Goal: Task Accomplishment & Management: Complete application form

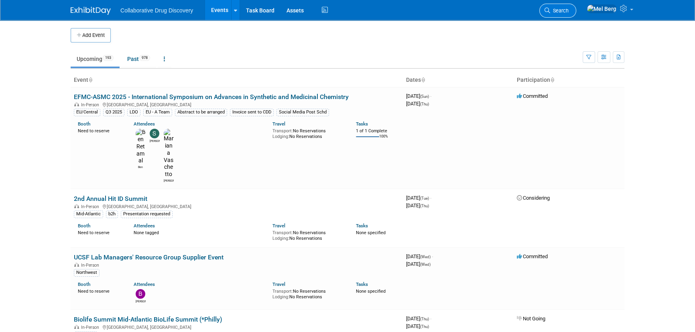
click at [576, 10] on link "Search" at bounding box center [557, 11] width 37 height 14
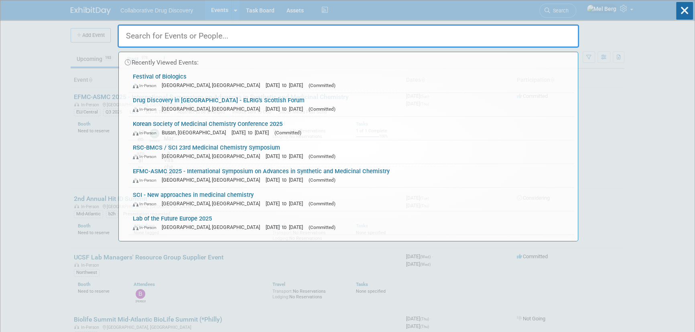
paste input "DMCCB Basel Symposium"
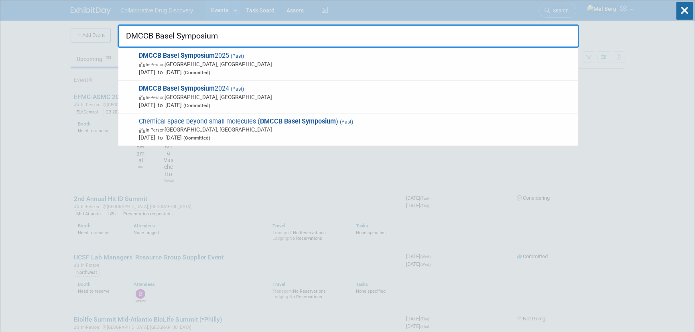
type input "DMCCB Basel Symposium"
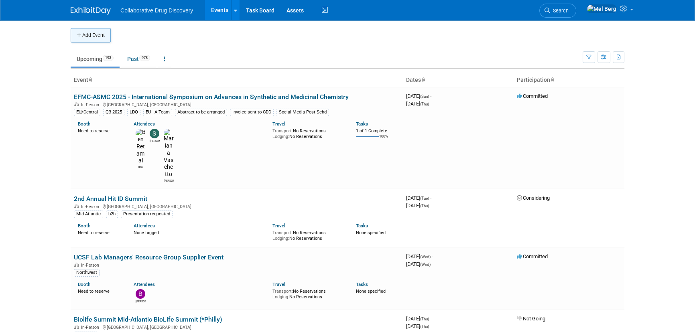
click at [98, 33] on button "Add Event" at bounding box center [91, 35] width 40 height 14
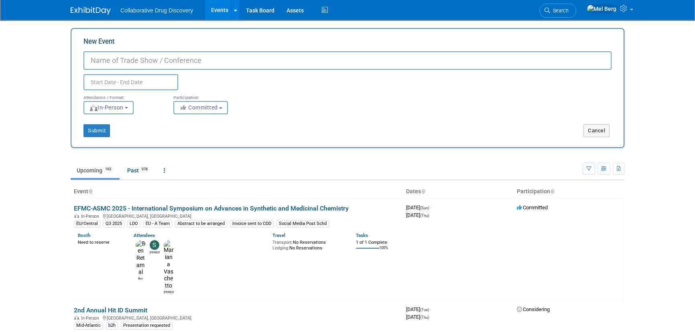
paste input "DMCCB Basel Symposium"
type input "DMCCB Basel Symposium"
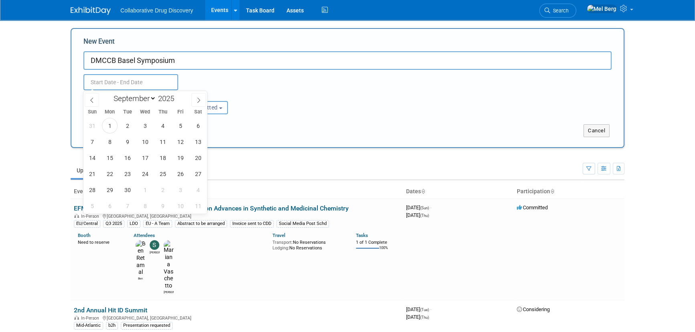
click at [139, 80] on input "text" at bounding box center [130, 82] width 95 height 16
click at [193, 97] on span at bounding box center [198, 100] width 14 height 14
select select "11"
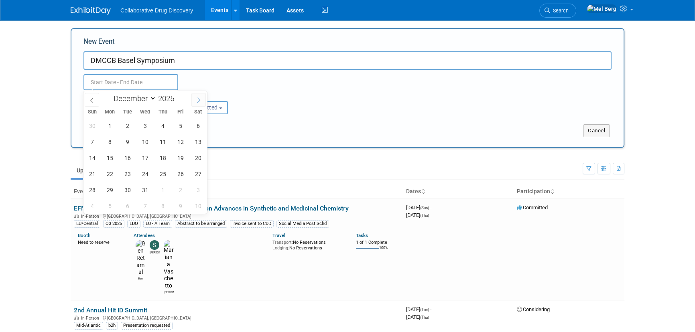
click at [193, 97] on span at bounding box center [198, 100] width 14 height 14
type input "2026"
click at [193, 97] on span at bounding box center [198, 100] width 14 height 14
select select "1"
click at [162, 126] on span "5" at bounding box center [163, 126] width 16 height 16
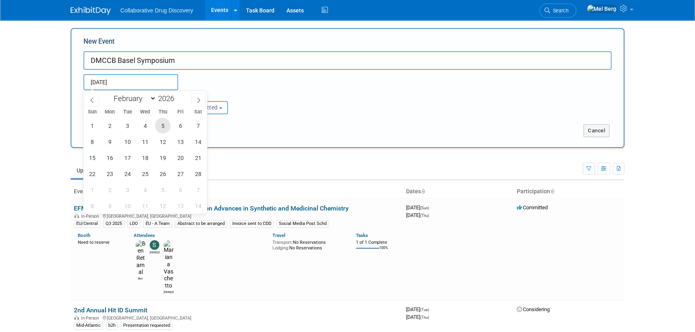
type input "[DATE] to [DATE]"
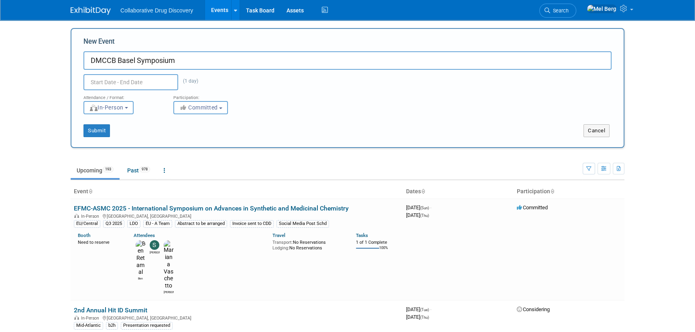
type input "[DATE] to [DATE]"
click at [251, 73] on div "[DATE] to [DATE] (1 day) Duplicate Event Warning" at bounding box center [347, 80] width 540 height 20
click at [187, 109] on icon "button" at bounding box center [183, 108] width 9 height 6
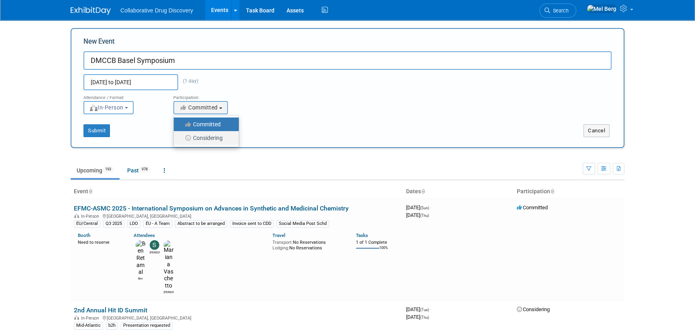
click at [194, 134] on label "Considering" at bounding box center [204, 138] width 53 height 10
click at [181, 136] on input "Considering" at bounding box center [178, 138] width 5 height 5
select select "2"
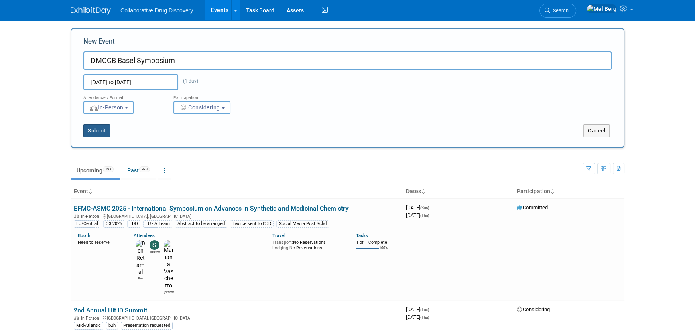
click at [104, 133] on button "Submit" at bounding box center [96, 130] width 26 height 13
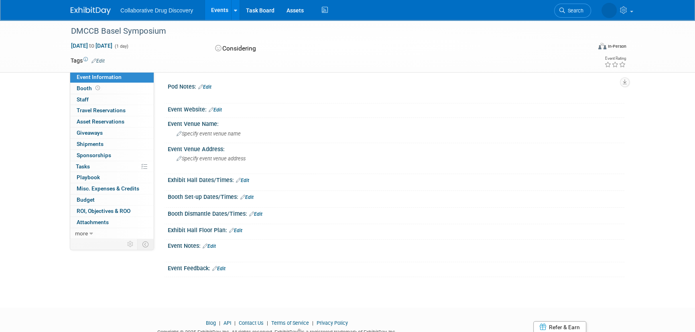
click at [218, 109] on link "Edit" at bounding box center [215, 110] width 13 height 6
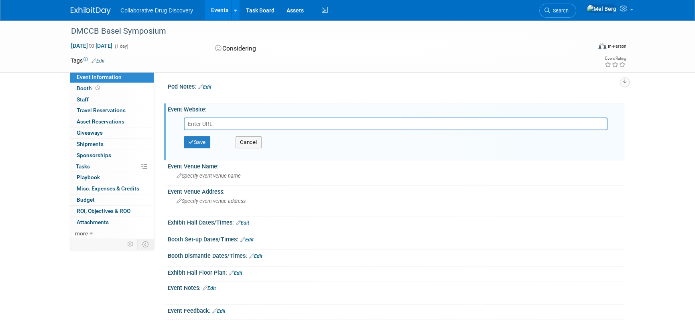
paste input "https://scg.ch/component/eventbooking/dmccb-basel-symposium-2026"
type input "https://scg.ch/component/eventbooking/dmccb-basel-symposium-2026"
click at [202, 143] on button "Save" at bounding box center [197, 142] width 26 height 12
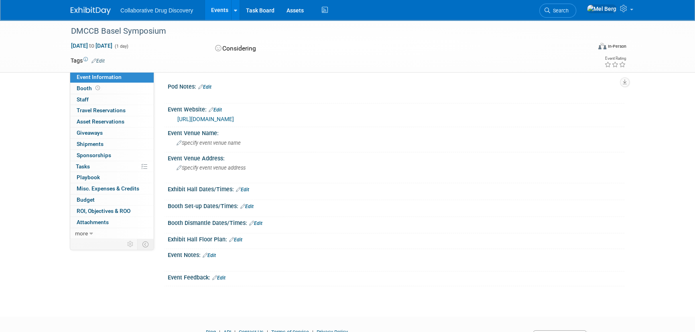
click at [104, 60] on link "Edit" at bounding box center [97, 61] width 13 height 6
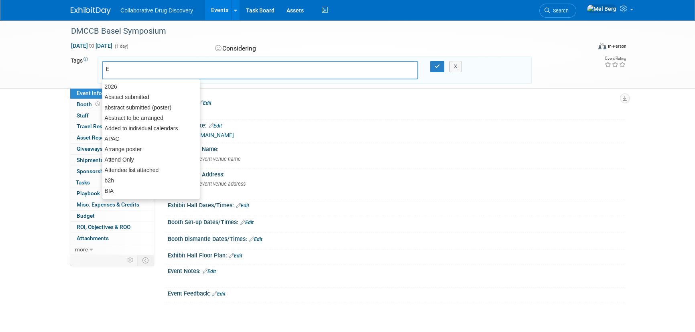
type input "EU"
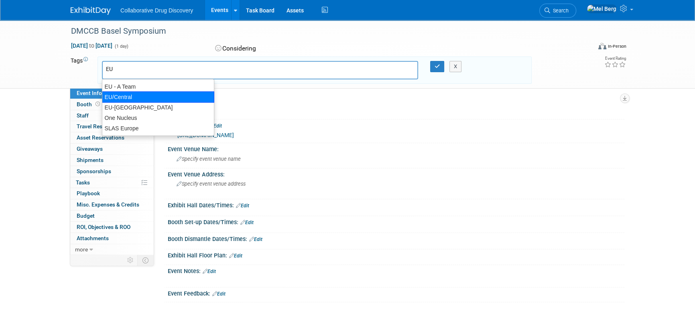
click at [114, 95] on div "EU/Central" at bounding box center [158, 96] width 112 height 11
type input "EU/Central"
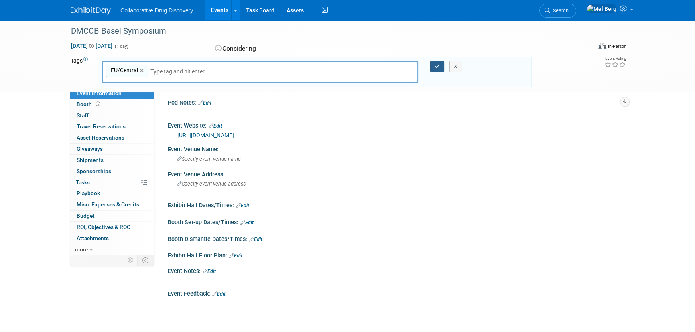
click at [438, 69] on button "button" at bounding box center [437, 66] width 14 height 11
